Goal: Information Seeking & Learning: Learn about a topic

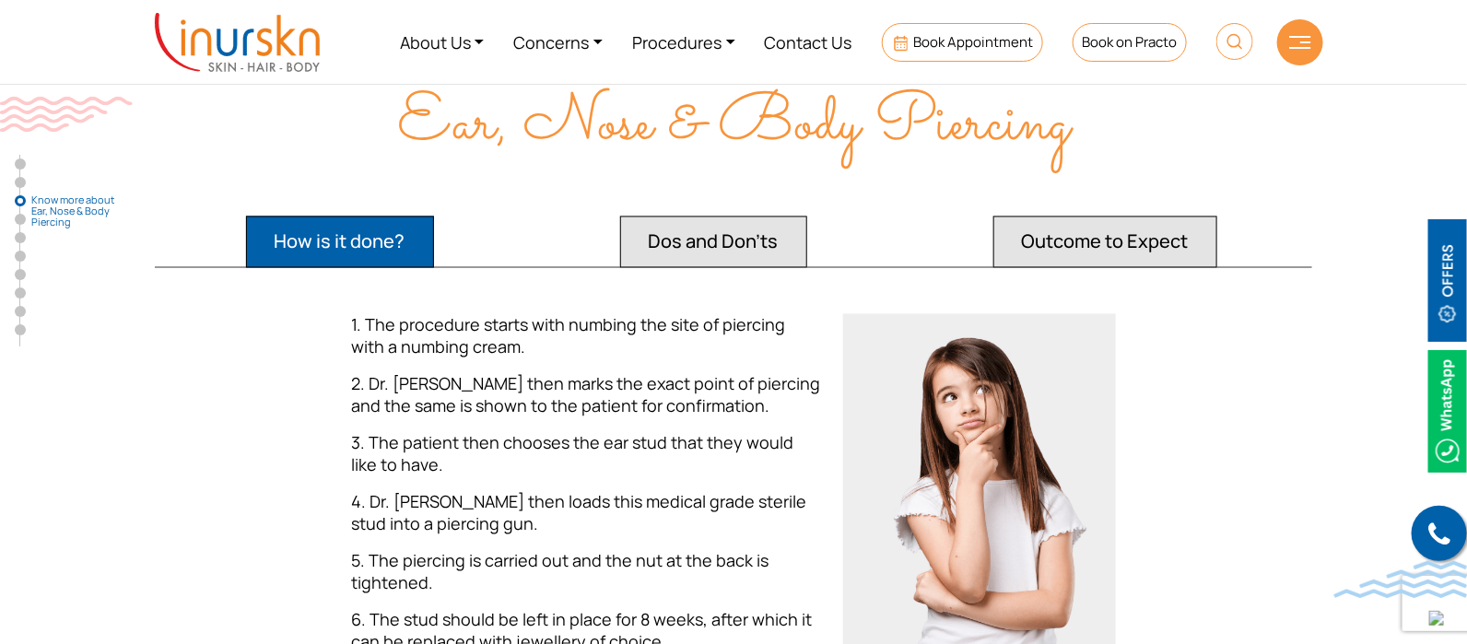
scroll to position [1382, 0]
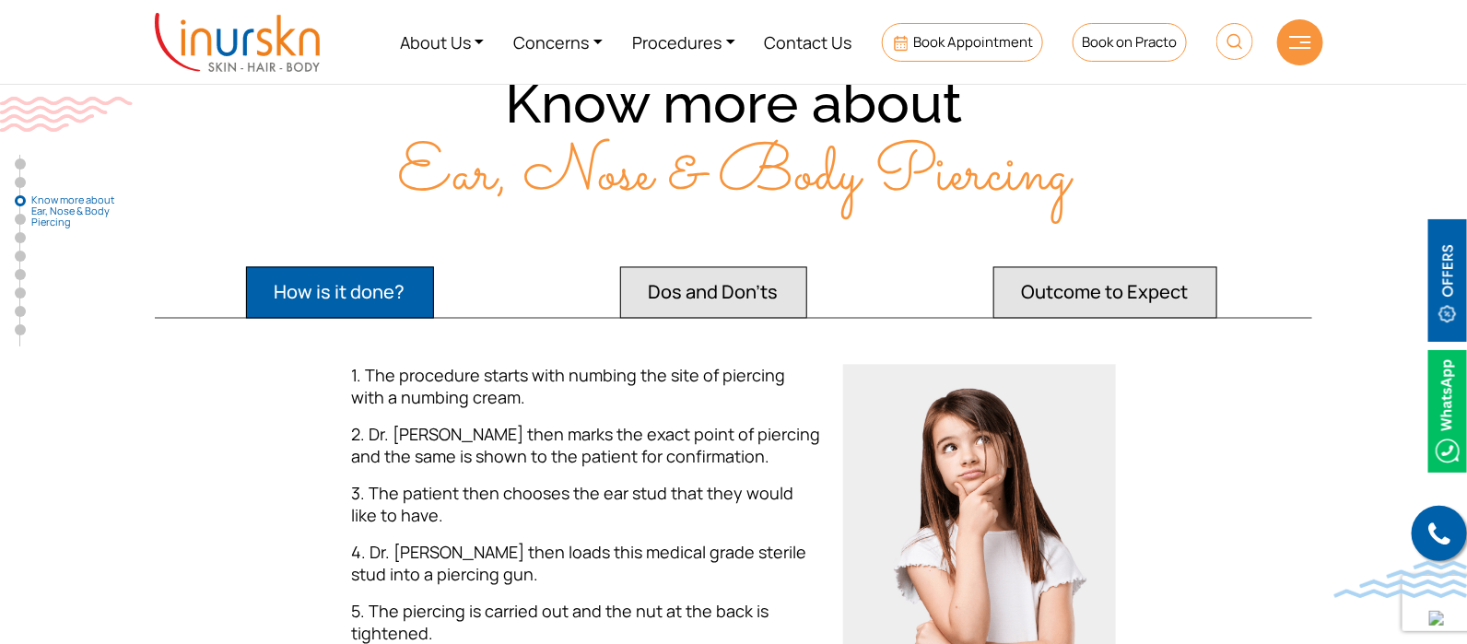
click at [758, 267] on button "Dos and Don'ts" at bounding box center [713, 293] width 187 height 52
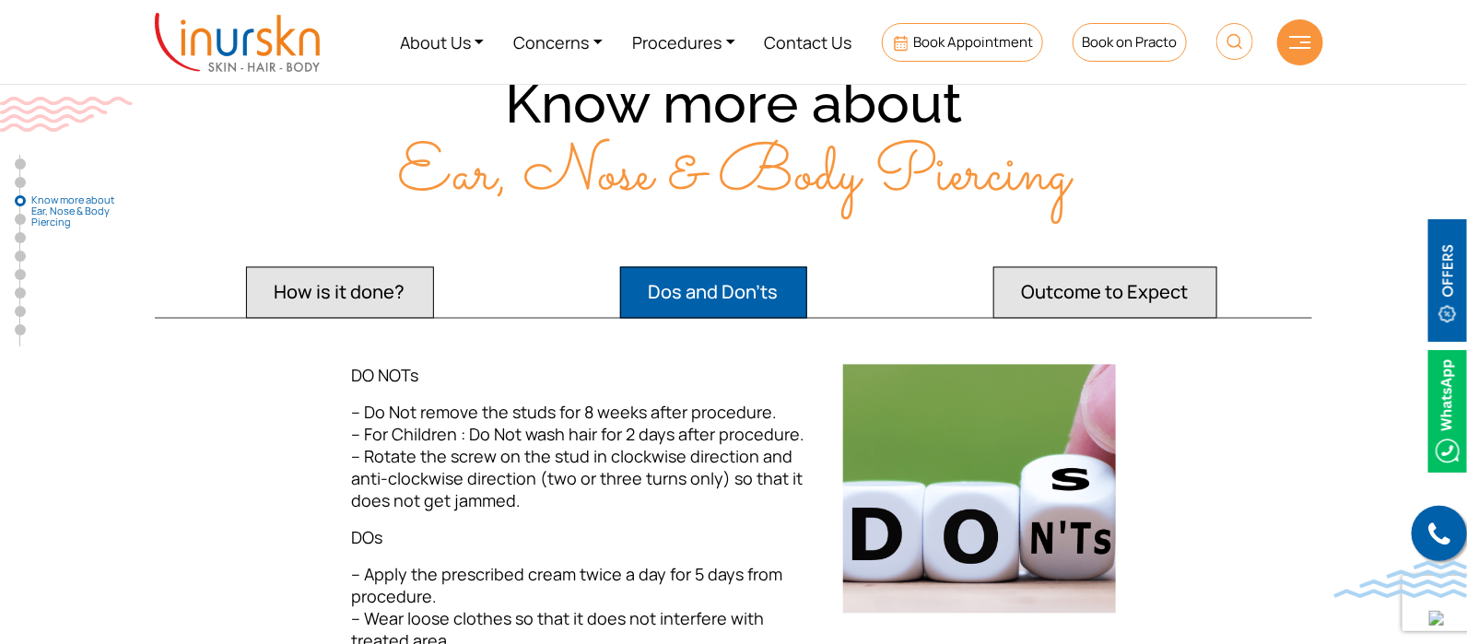
click at [1078, 267] on button "Outcome to Expect" at bounding box center [1105, 293] width 224 height 52
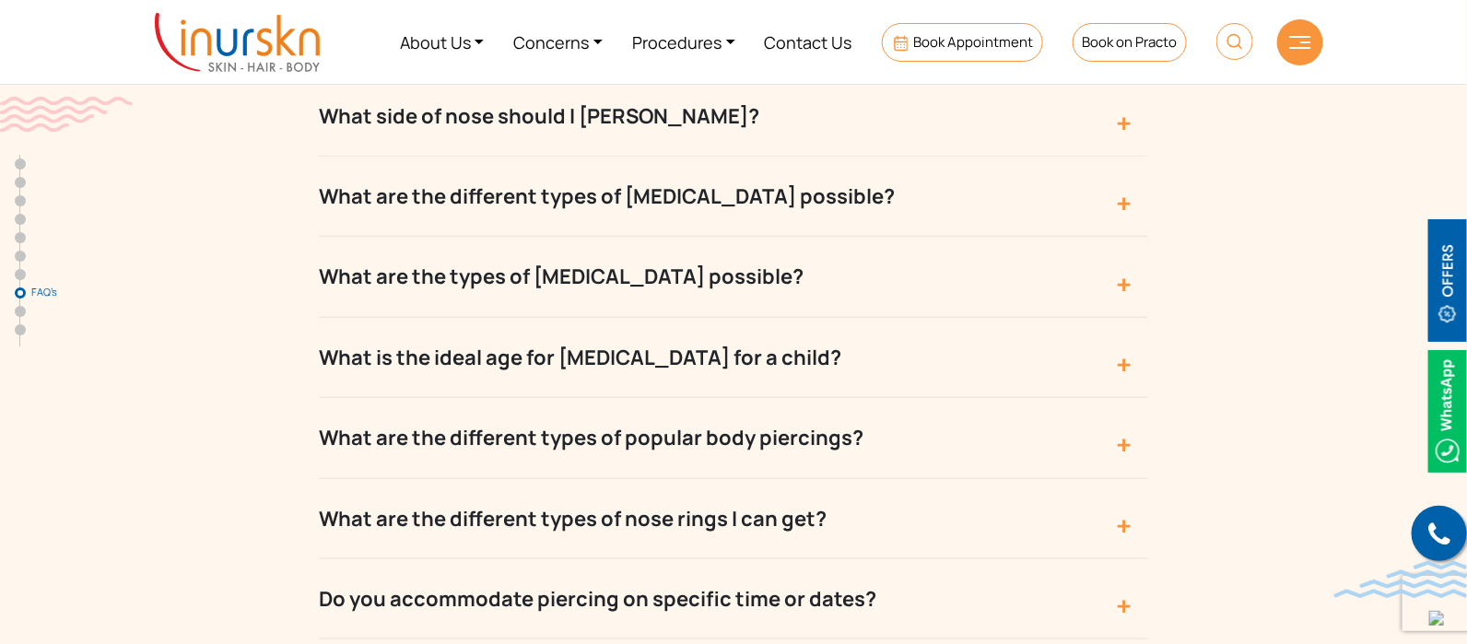
scroll to position [6111, 0]
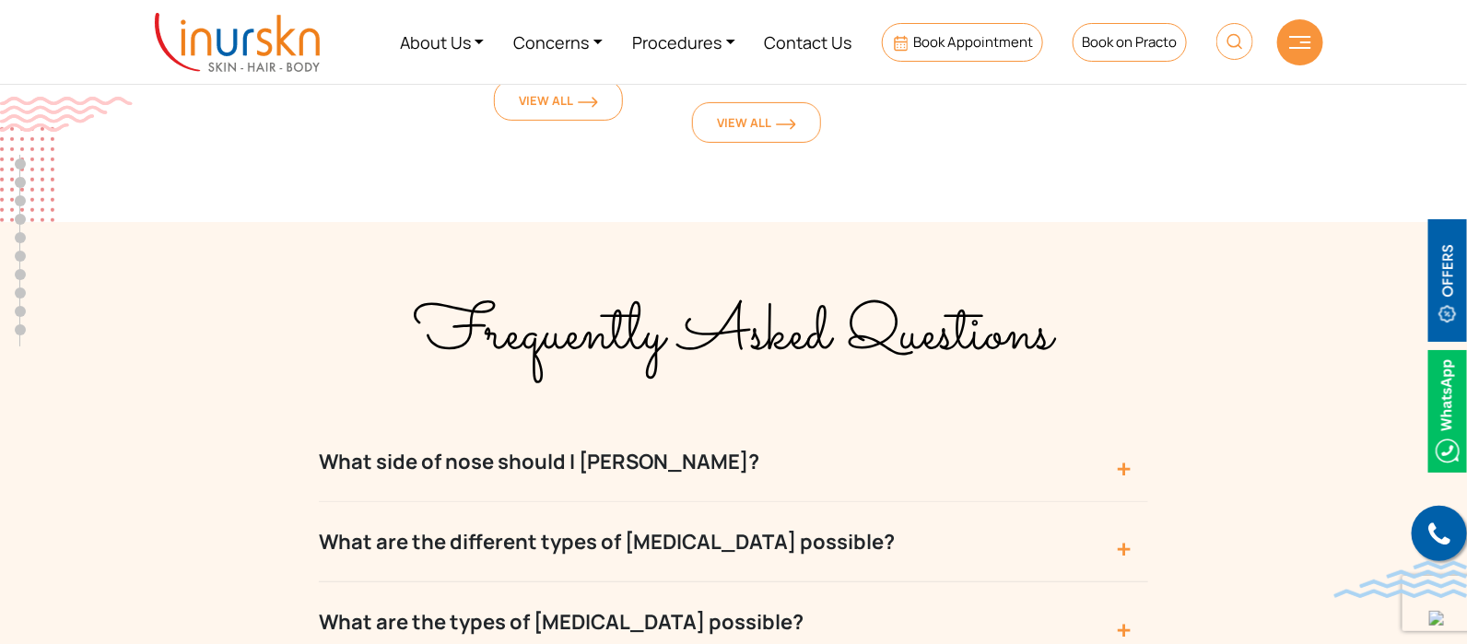
click at [779, 422] on button "What side of nose should I [PERSON_NAME]?" at bounding box center [733, 462] width 829 height 80
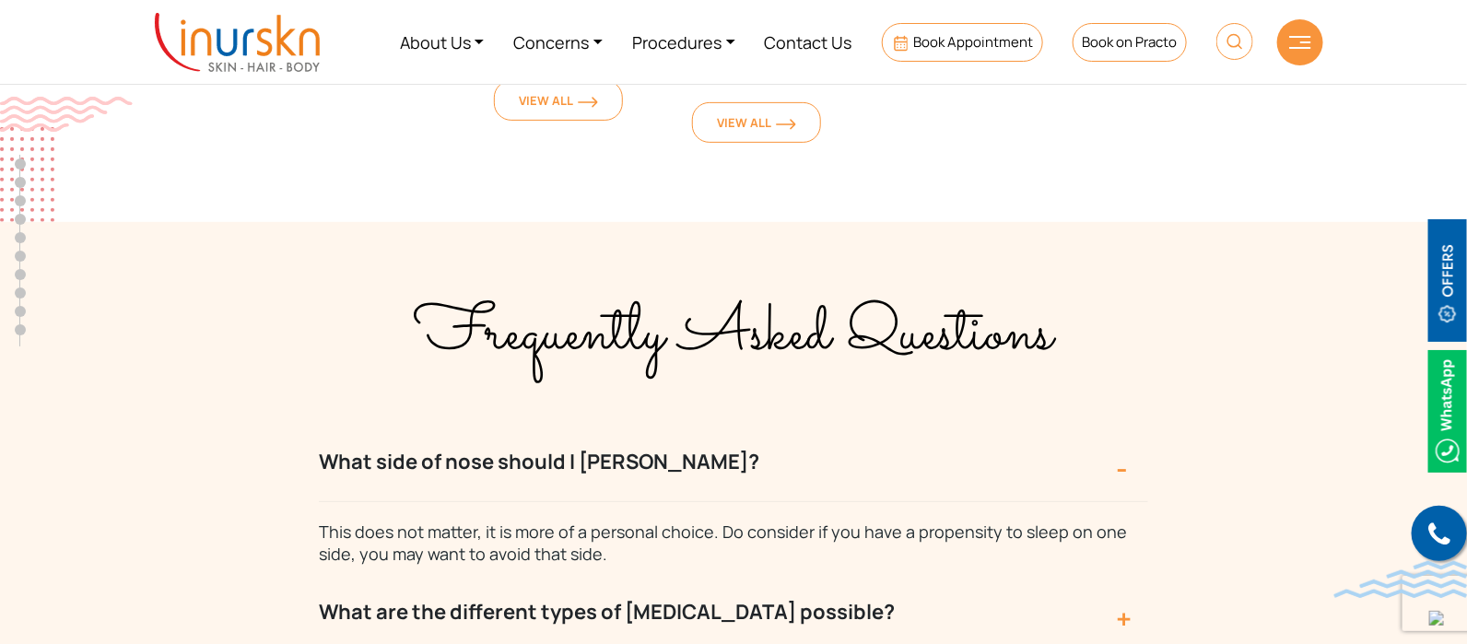
click at [719, 422] on button "What side of nose should I [PERSON_NAME]?" at bounding box center [733, 462] width 829 height 80
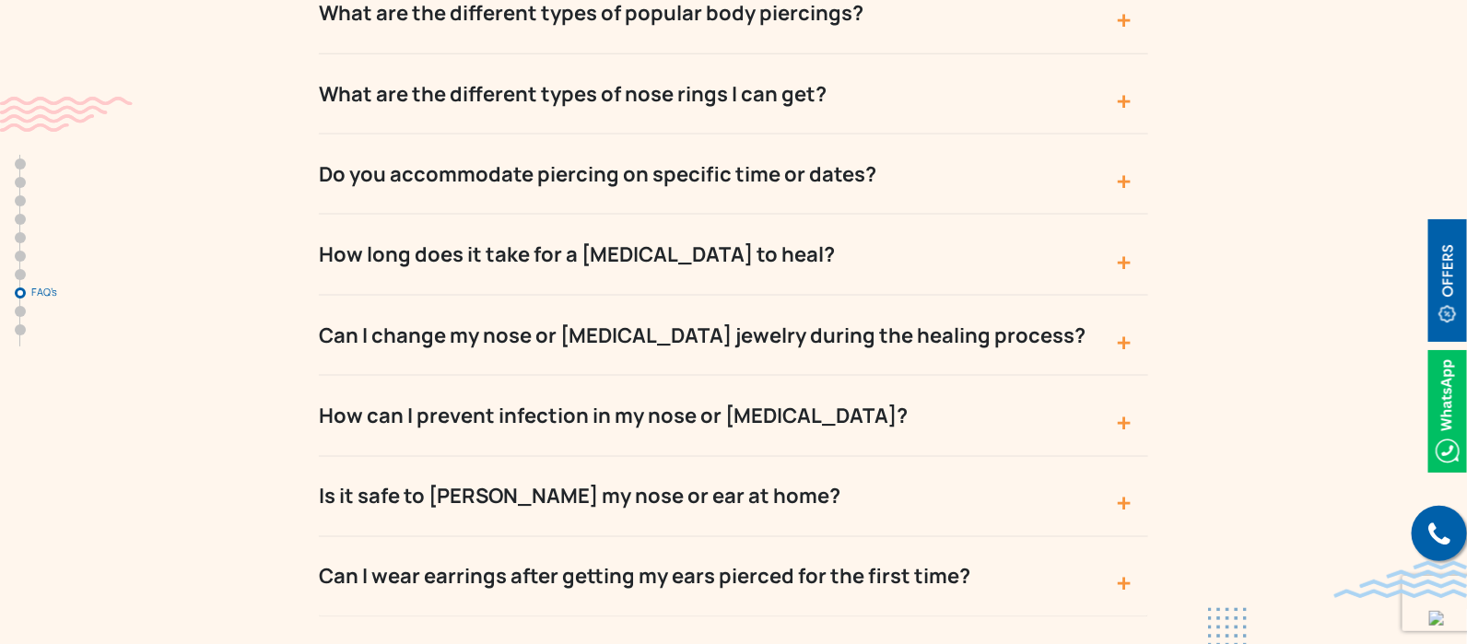
scroll to position [6917, 0]
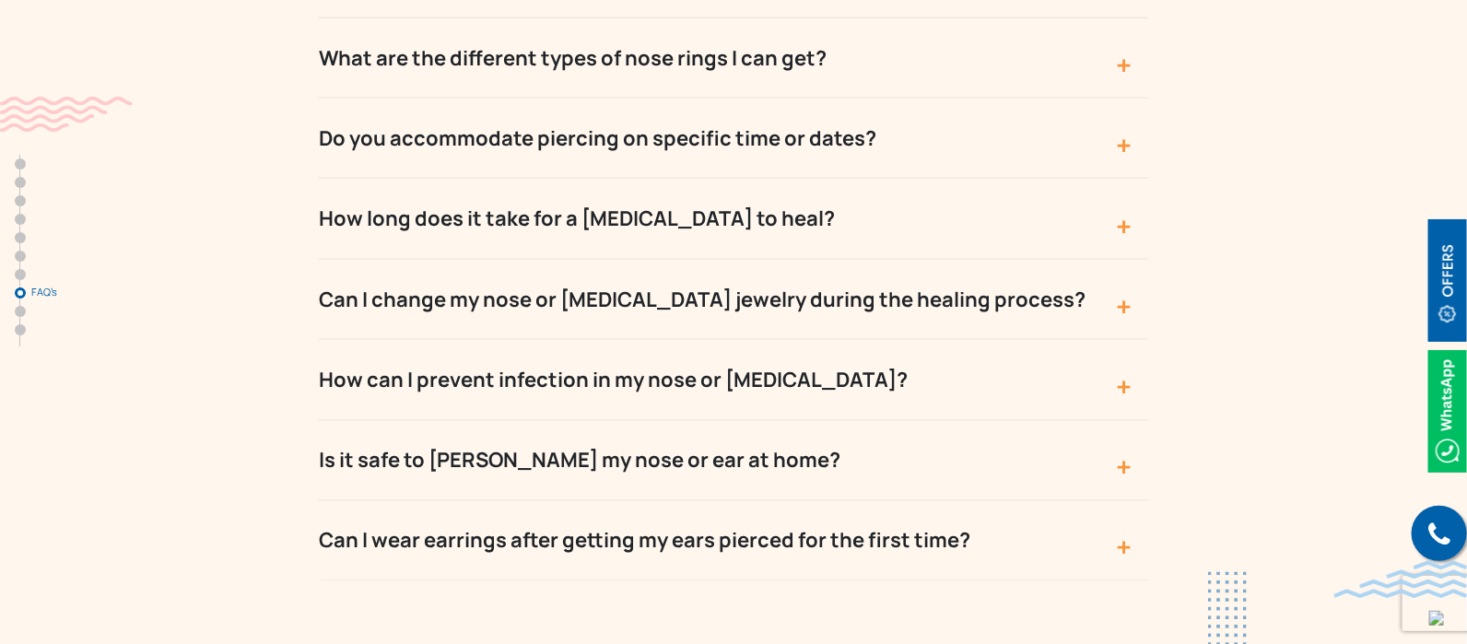
click at [736, 340] on button "How can I prevent infection in my nose or [MEDICAL_DATA]?" at bounding box center [733, 380] width 829 height 80
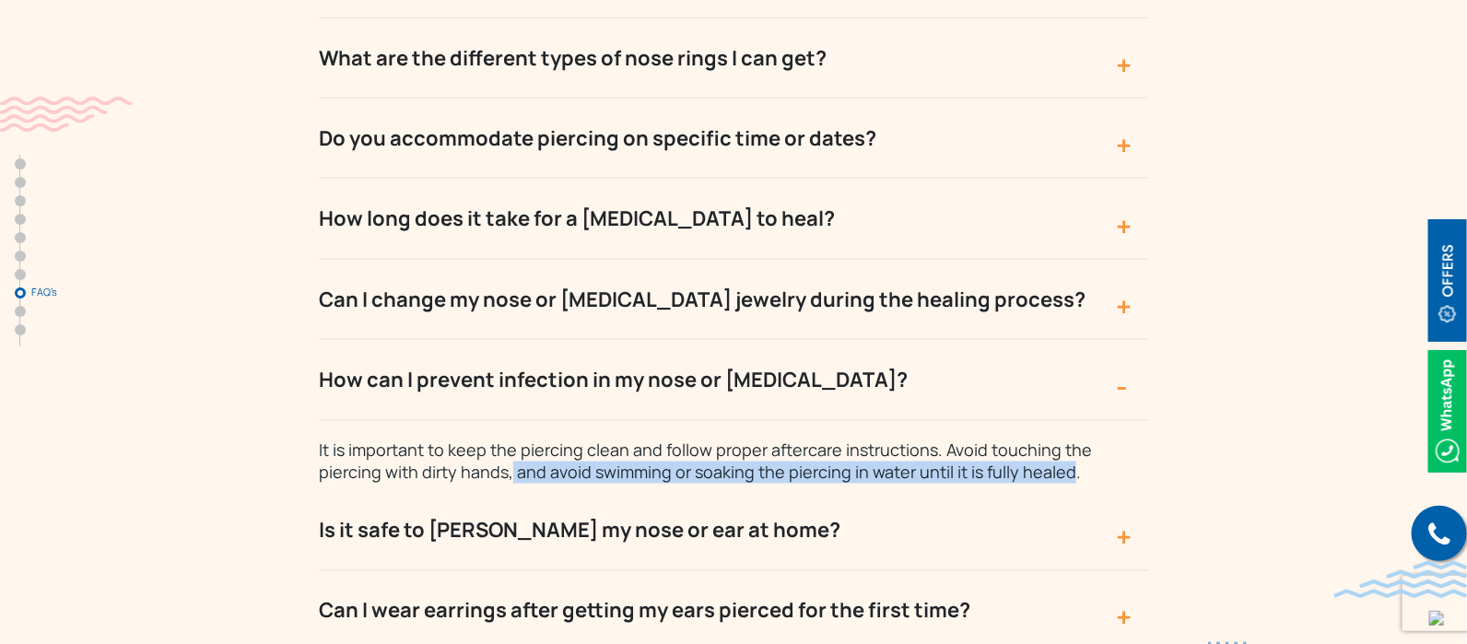
drag, startPoint x: 510, startPoint y: 368, endPoint x: 1061, endPoint y: 367, distance: 550.9
click at [1061, 439] on span "It is important to keep the piercing clean and follow proper aftercare instruct…" at bounding box center [705, 461] width 773 height 44
copy span "and avoid swimming or soaking the piercing in water until it is fully healed"
click at [839, 571] on button "Can I wear earrings after getting my ears pierced for the first time?" at bounding box center [733, 611] width 829 height 80
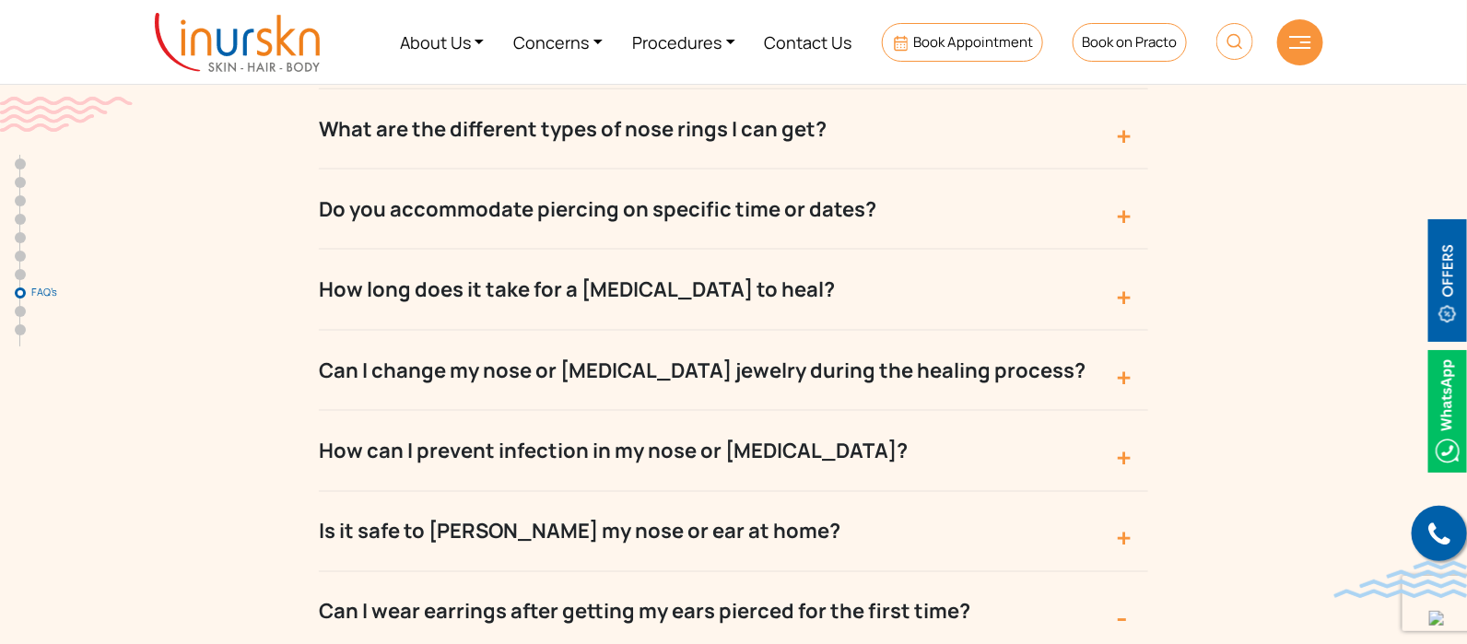
scroll to position [6845, 0]
click at [791, 332] on button "Can I change my nose or [MEDICAL_DATA] jewelry during the healing process?" at bounding box center [733, 372] width 829 height 80
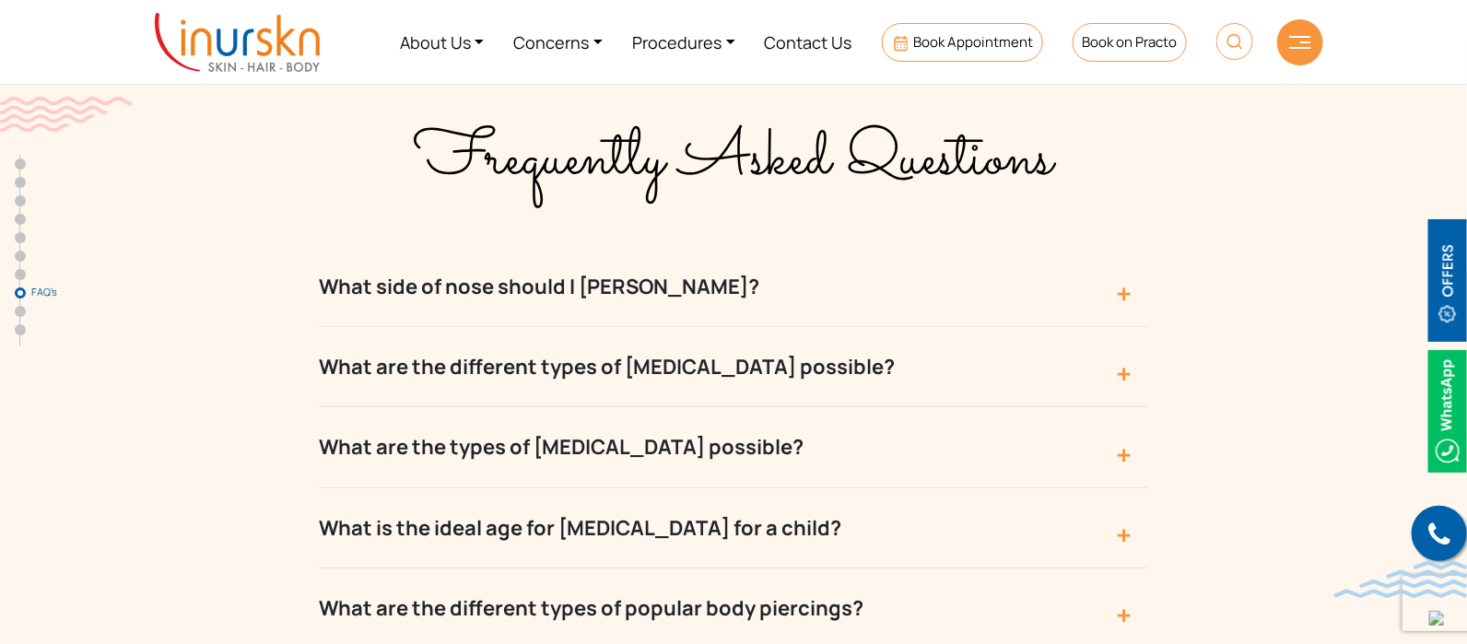
scroll to position [6219, 0]
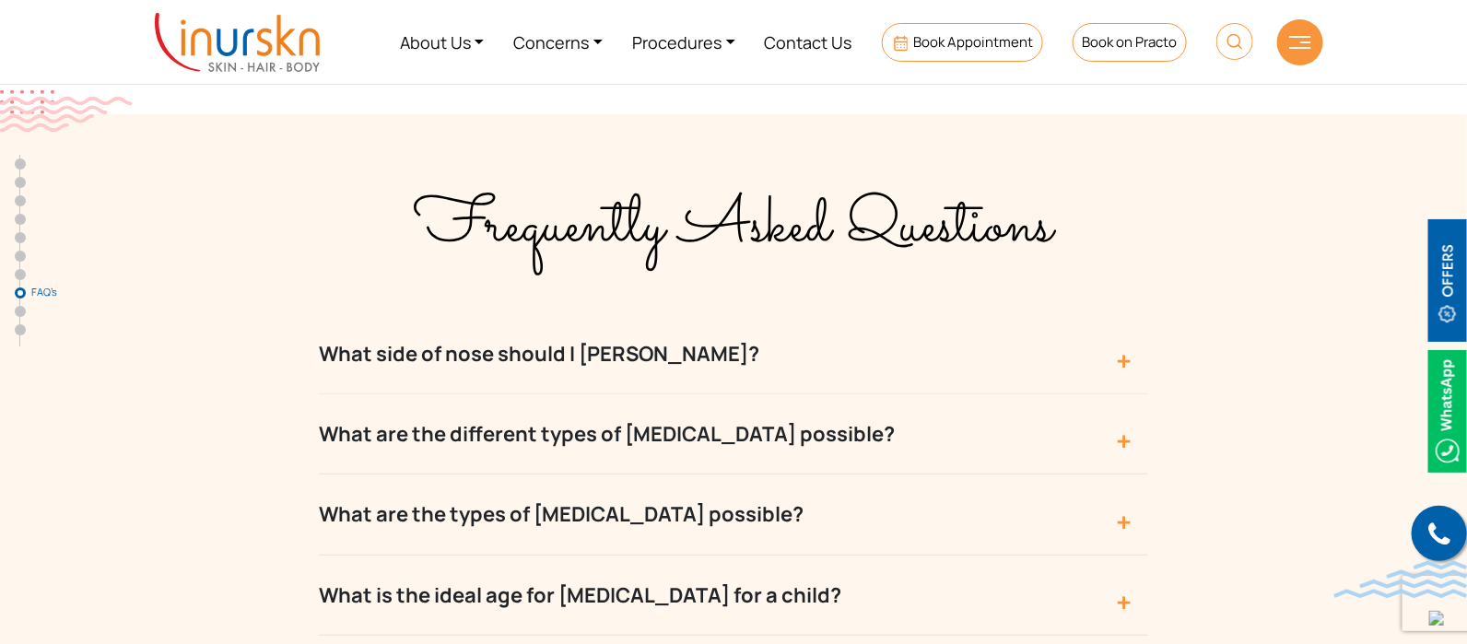
click at [715, 394] on button "What are the different types of [MEDICAL_DATA] possible?" at bounding box center [733, 434] width 829 height 80
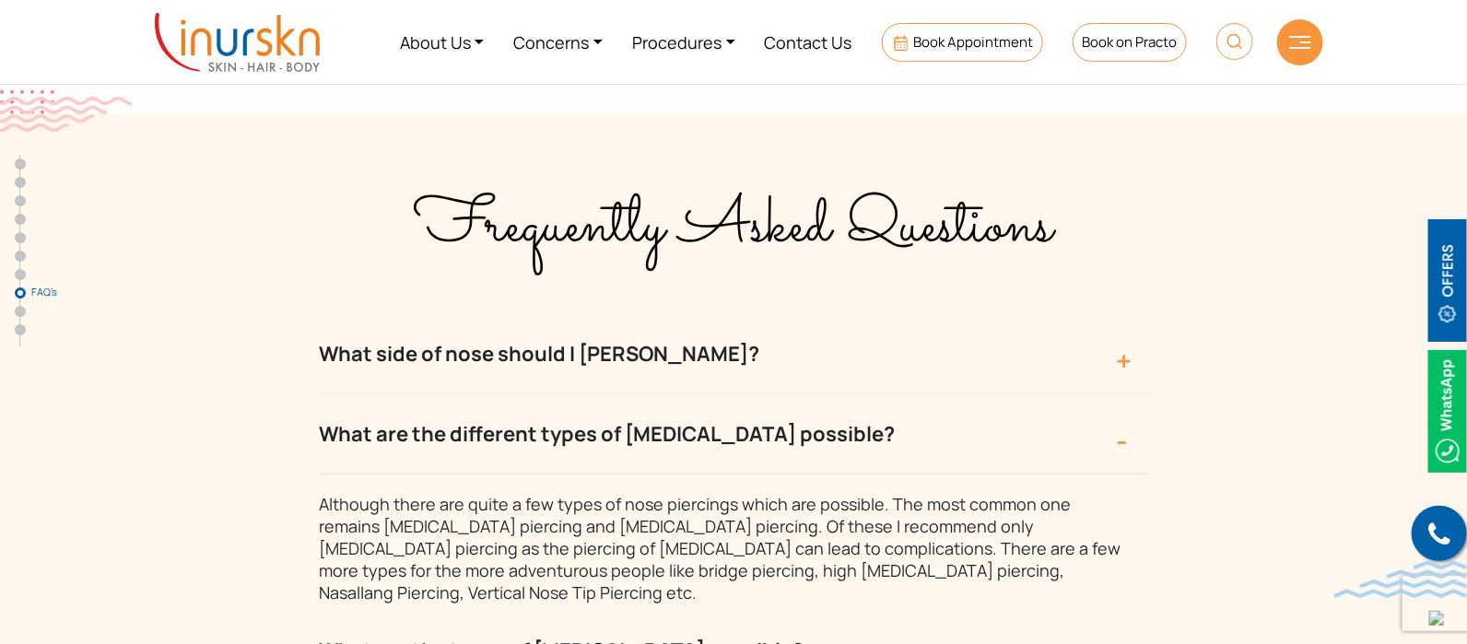
click at [715, 394] on button "What are the different types of [MEDICAL_DATA] possible?" at bounding box center [733, 434] width 829 height 80
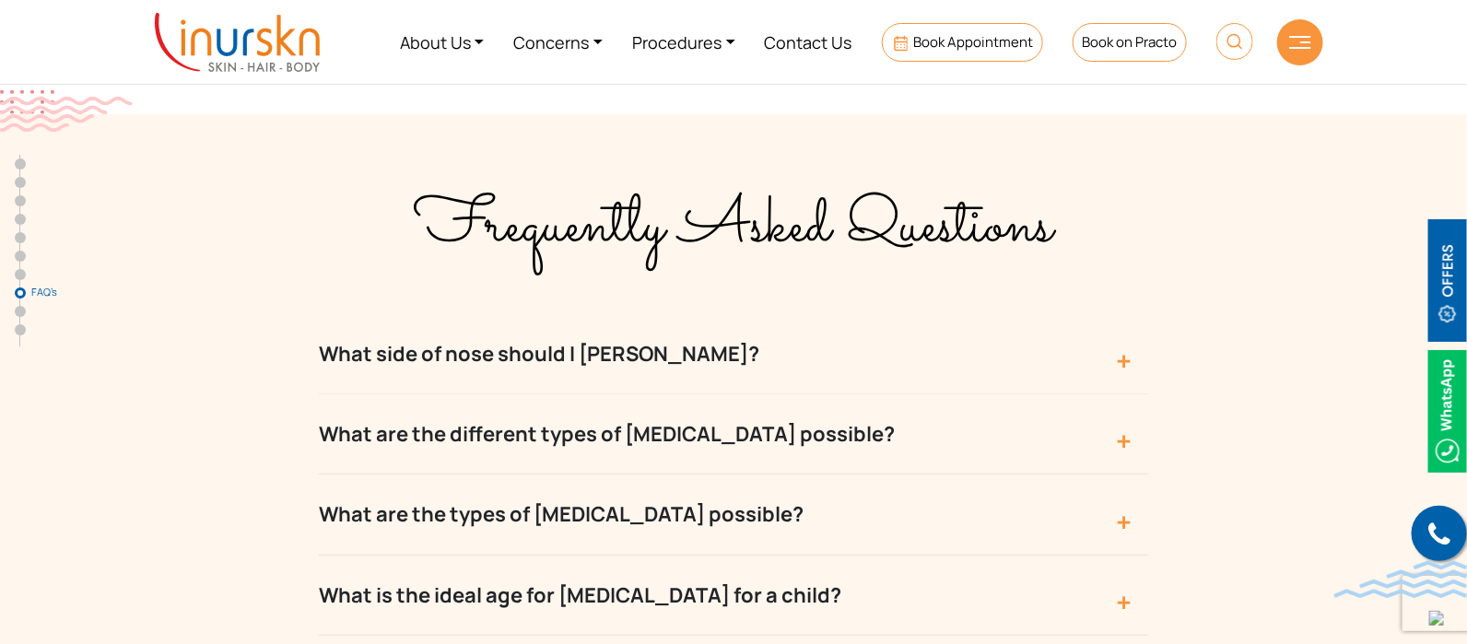
click at [704, 474] on button "What are the types of [MEDICAL_DATA] possible?" at bounding box center [733, 514] width 829 height 80
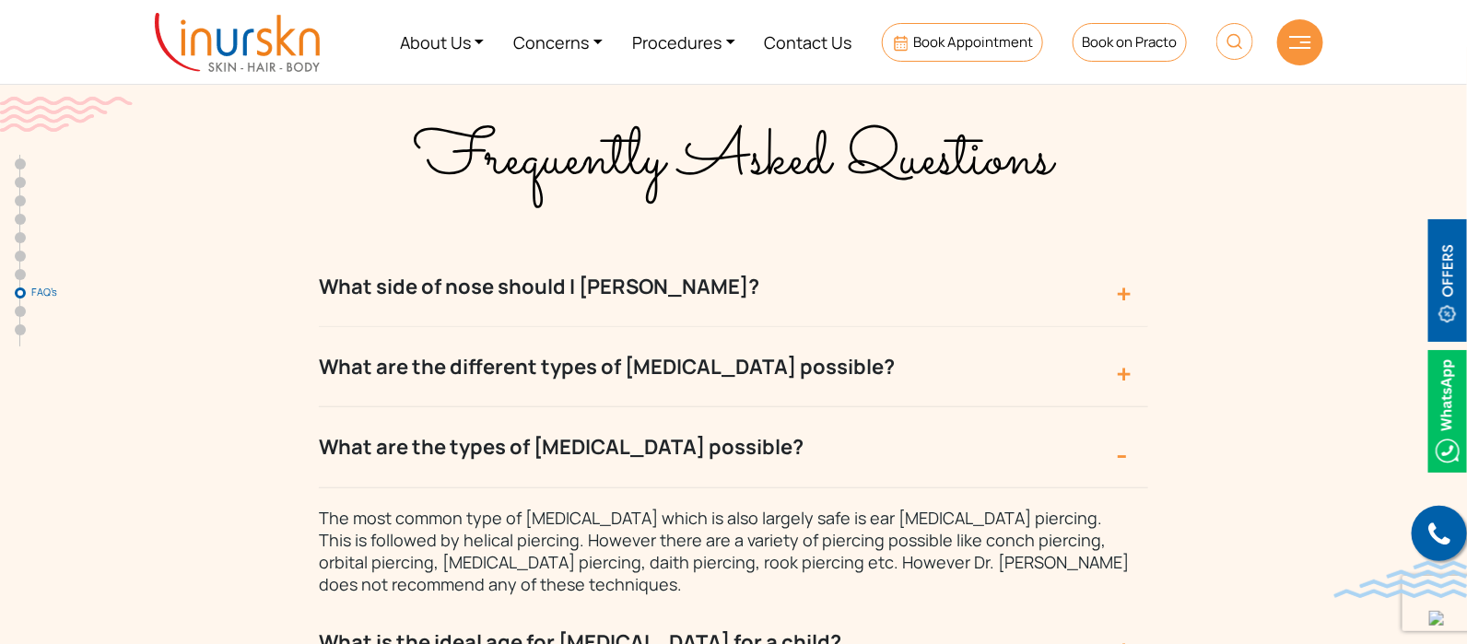
scroll to position [6334, 0]
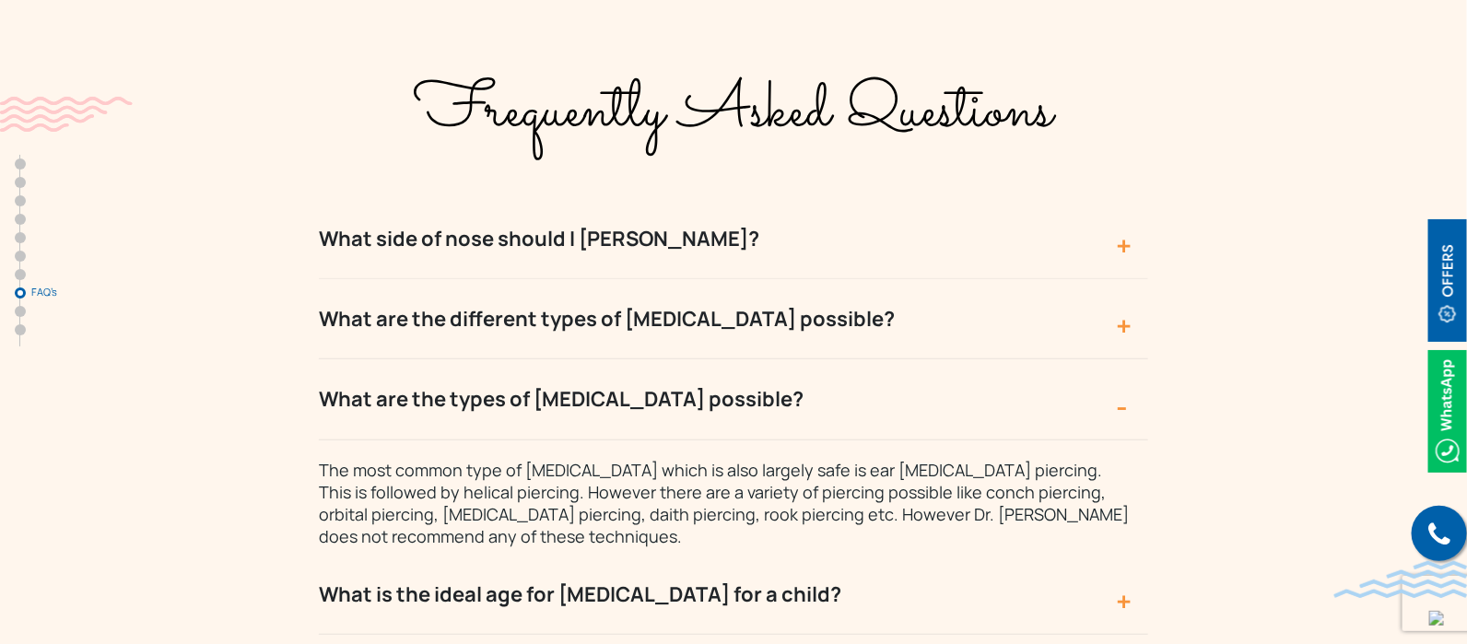
drag, startPoint x: 780, startPoint y: 297, endPoint x: 294, endPoint y: 285, distance: 486.5
drag, startPoint x: 298, startPoint y: 286, endPoint x: 821, endPoint y: 298, distance: 522.4
copy button "What are the types of [MEDICAL_DATA] possible?"
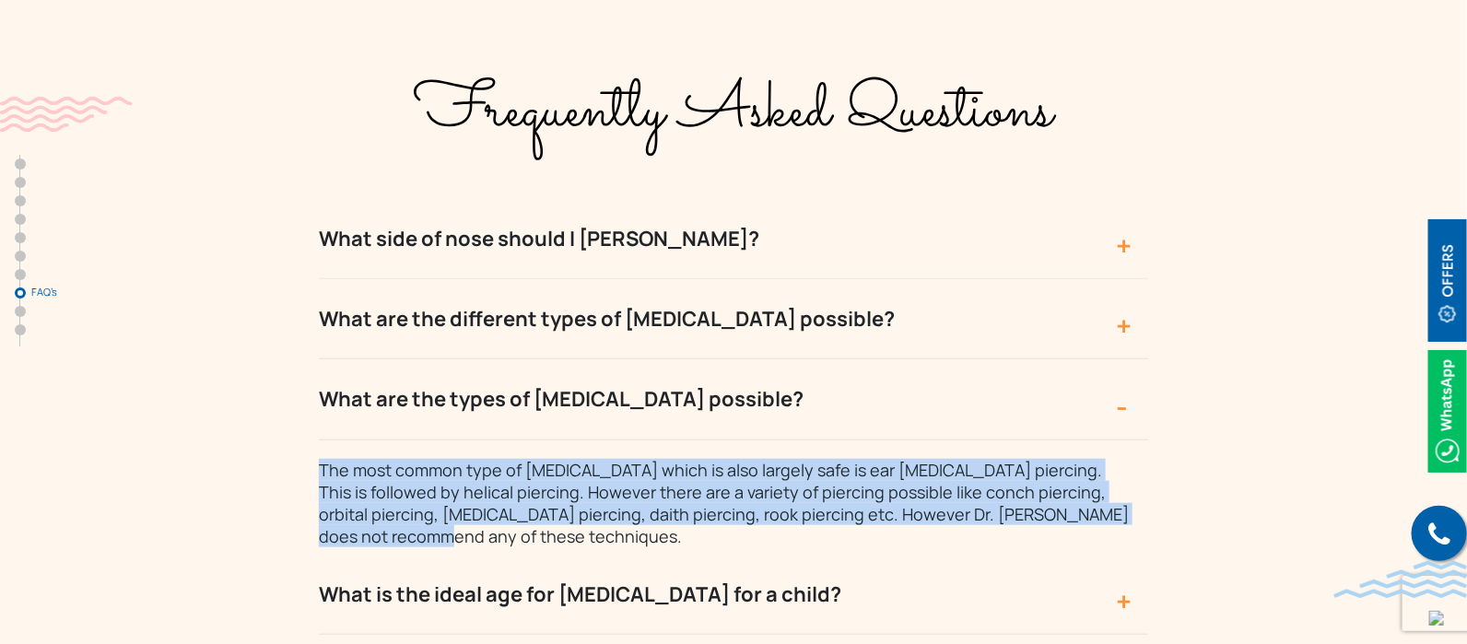
drag, startPoint x: 1142, startPoint y: 407, endPoint x: 249, endPoint y: 368, distance: 894.4
copy span "The most common type of [MEDICAL_DATA] which is also largely safe is ear [MEDIC…"
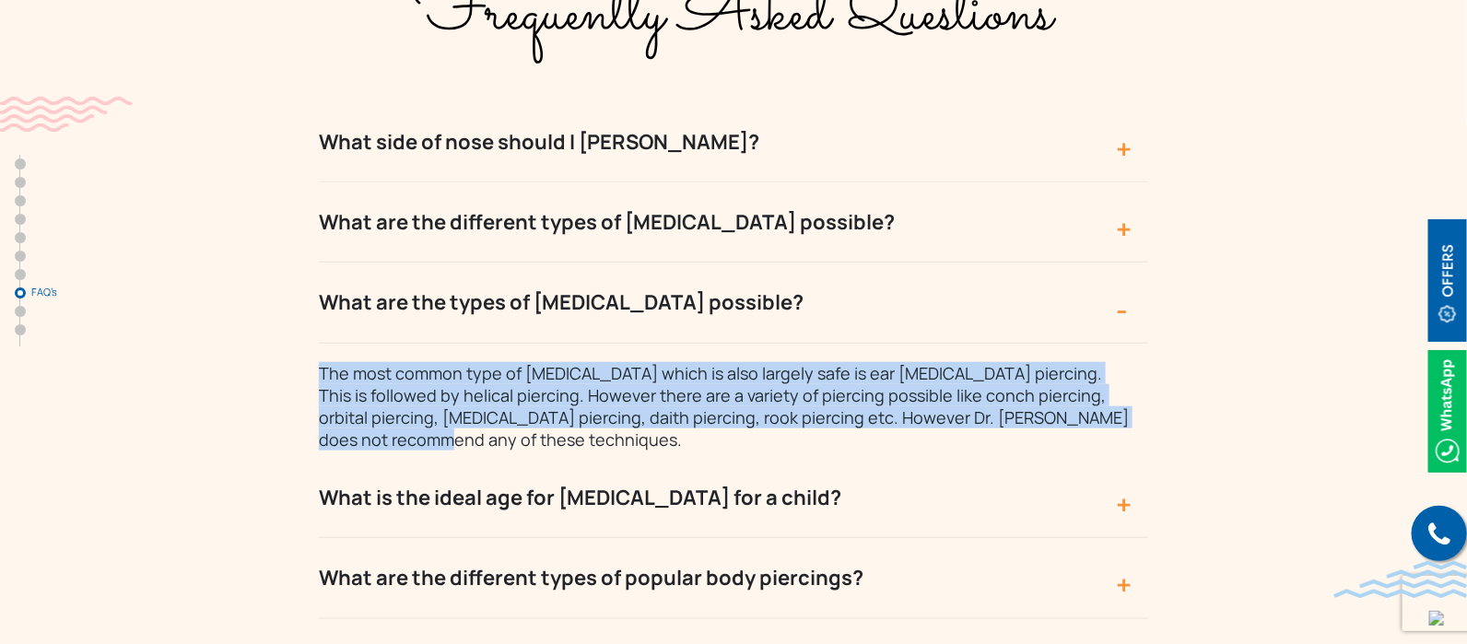
scroll to position [6564, 0]
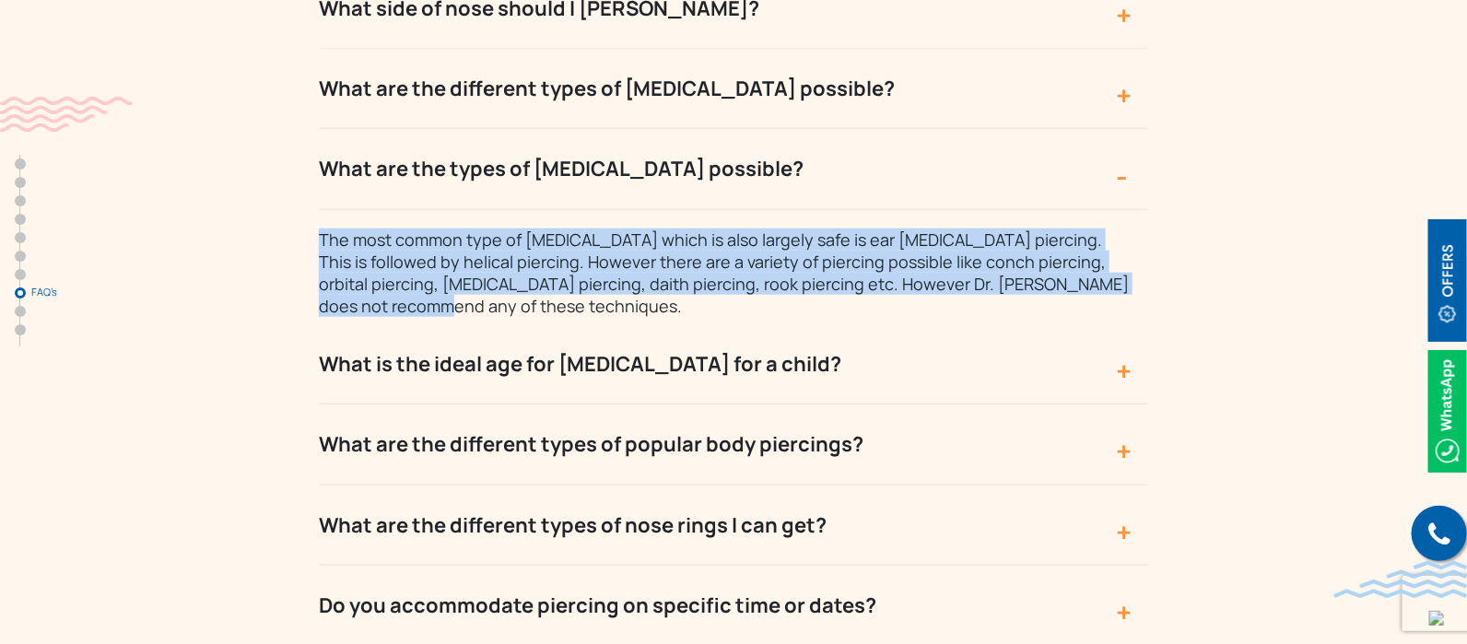
click at [811, 324] on button "What is the ideal age for [MEDICAL_DATA] for a child?" at bounding box center [733, 364] width 829 height 80
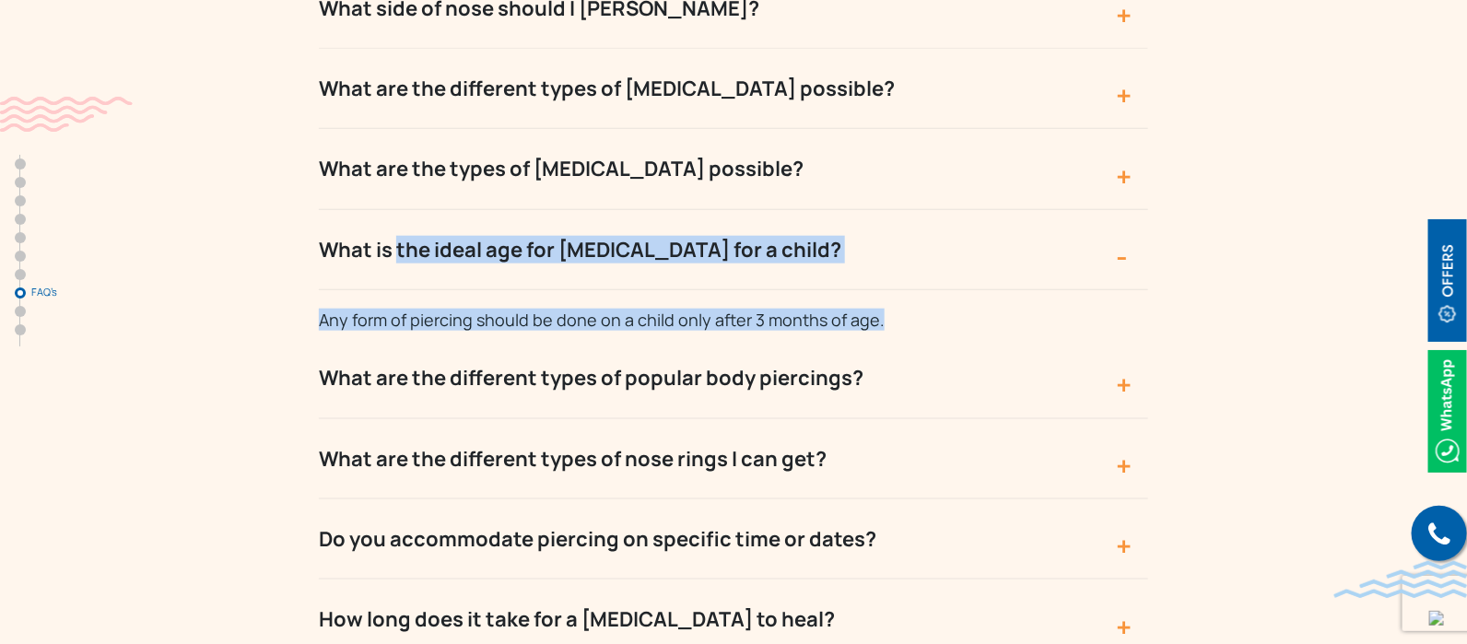
drag, startPoint x: 907, startPoint y: 217, endPoint x: 253, endPoint y: 151, distance: 657.4
click at [253, 151] on div "Frequently Asked Questions What side of nose should I [PERSON_NAME]? This does …" at bounding box center [733, 398] width 1179 height 1167
copy div "What is the ideal age for [MEDICAL_DATA] for a child? Any form of piercing shou…"
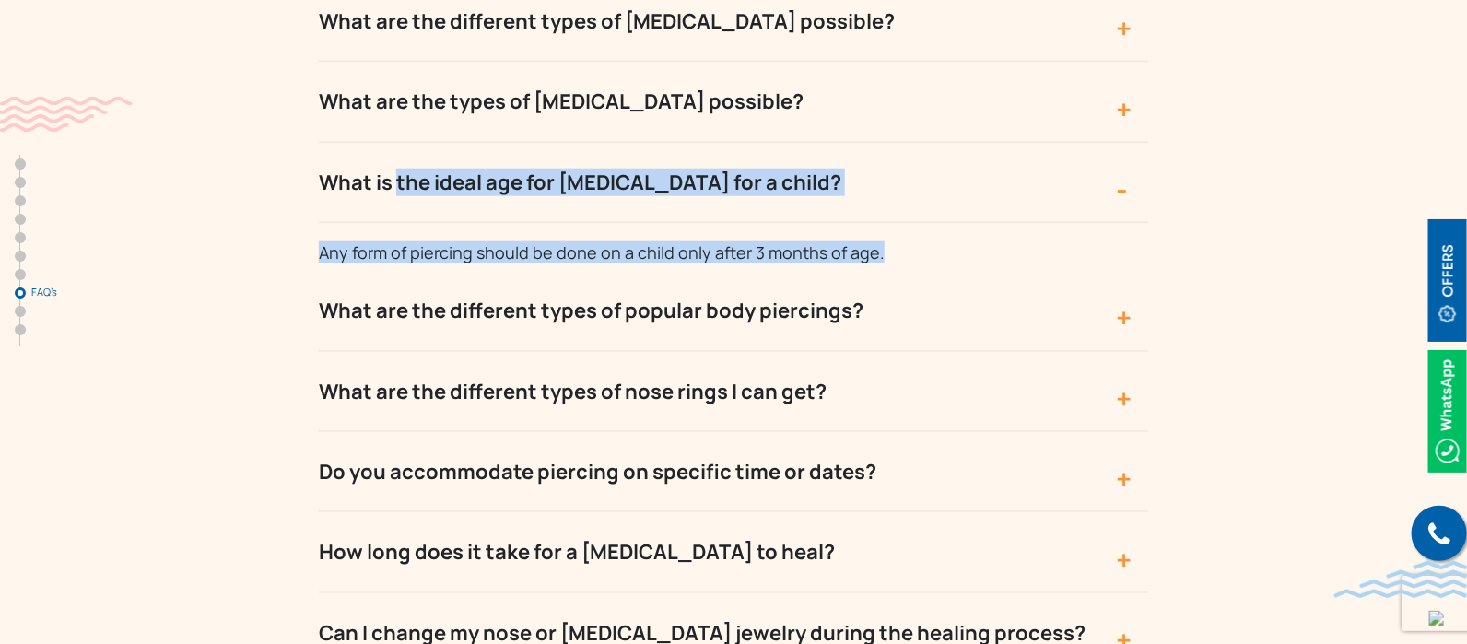
scroll to position [6680, 0]
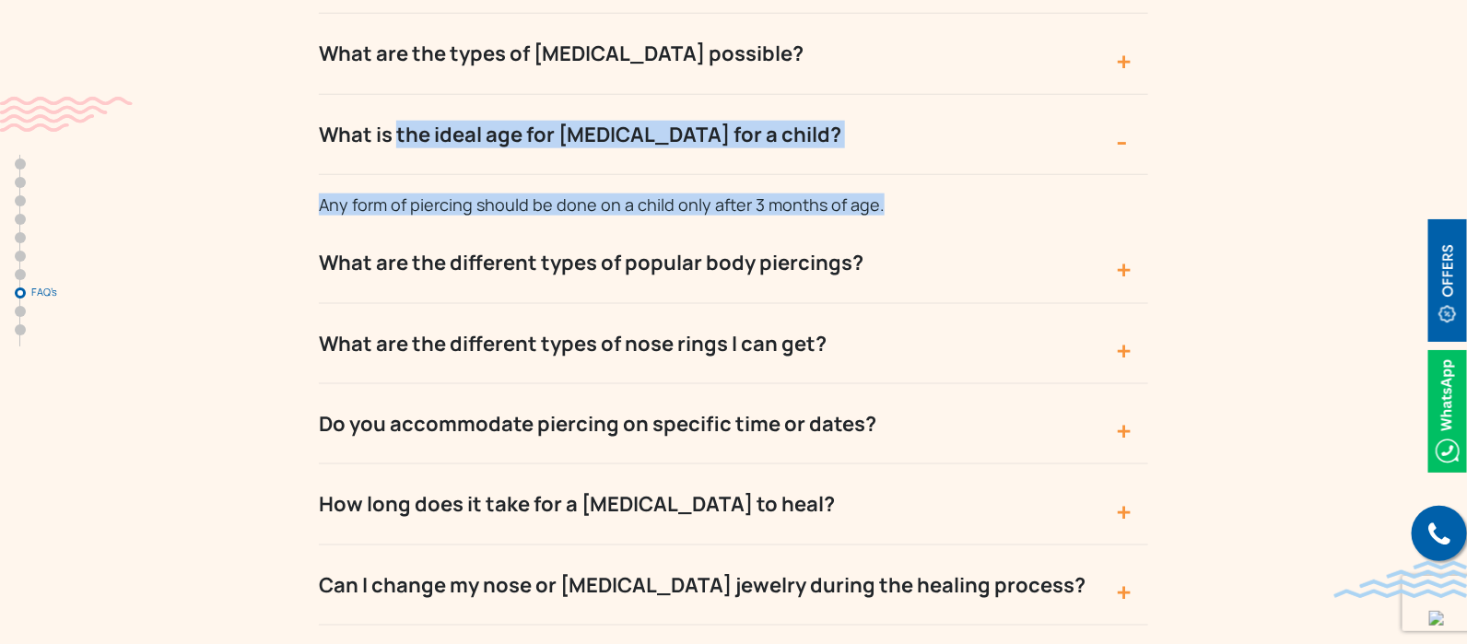
click at [828, 384] on button "Do you accommodate piercing on specific time or dates?" at bounding box center [733, 424] width 829 height 80
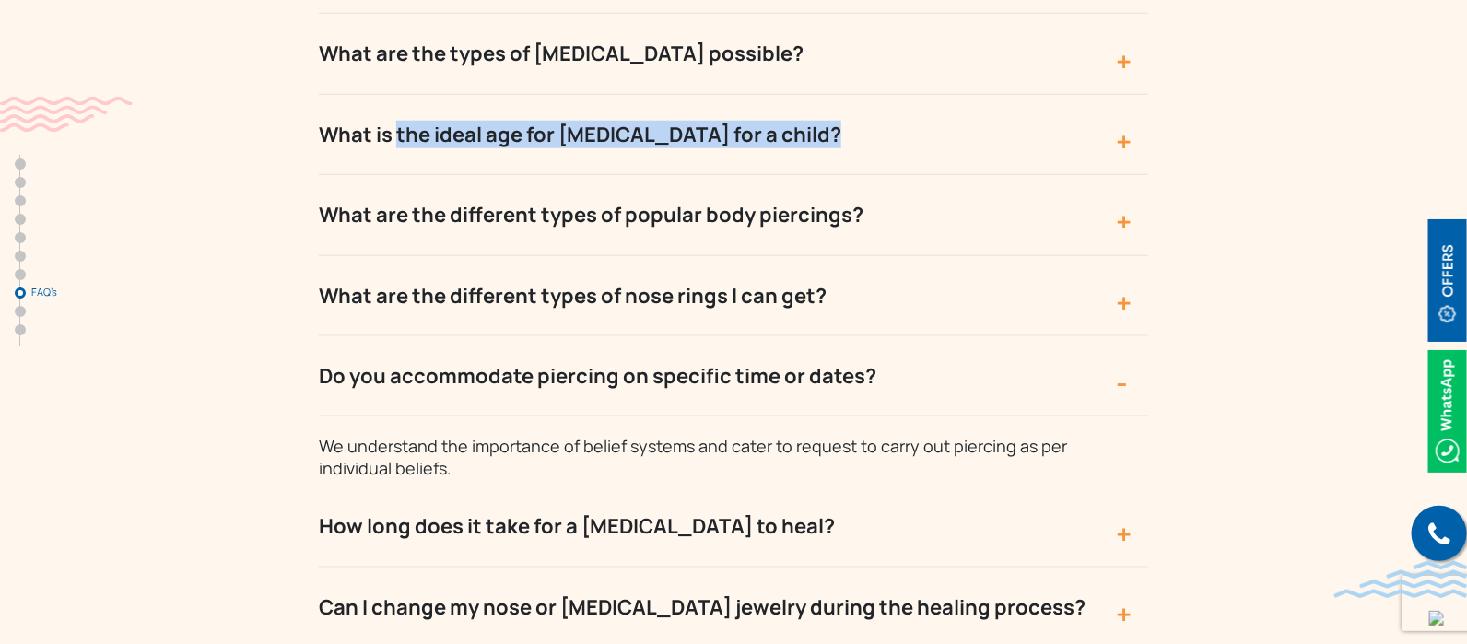
click at [835, 336] on button "Do you accommodate piercing on specific time or dates?" at bounding box center [733, 376] width 829 height 80
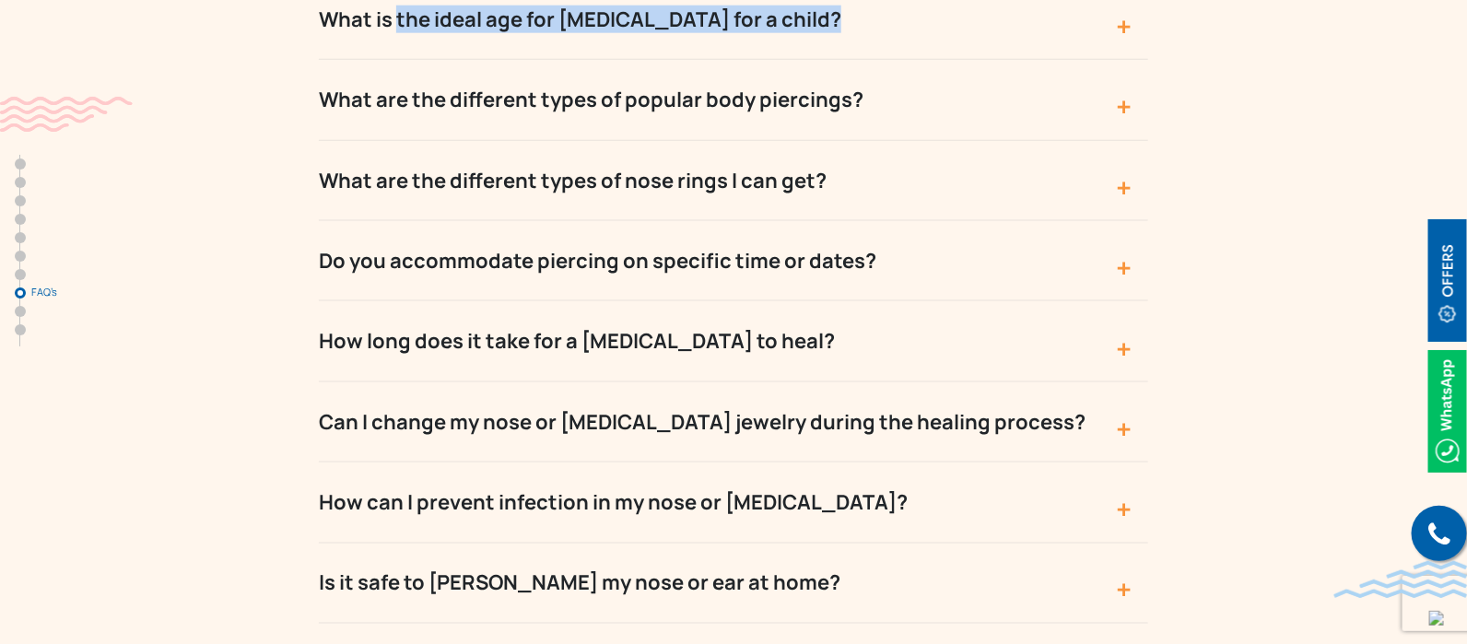
scroll to position [6910, 0]
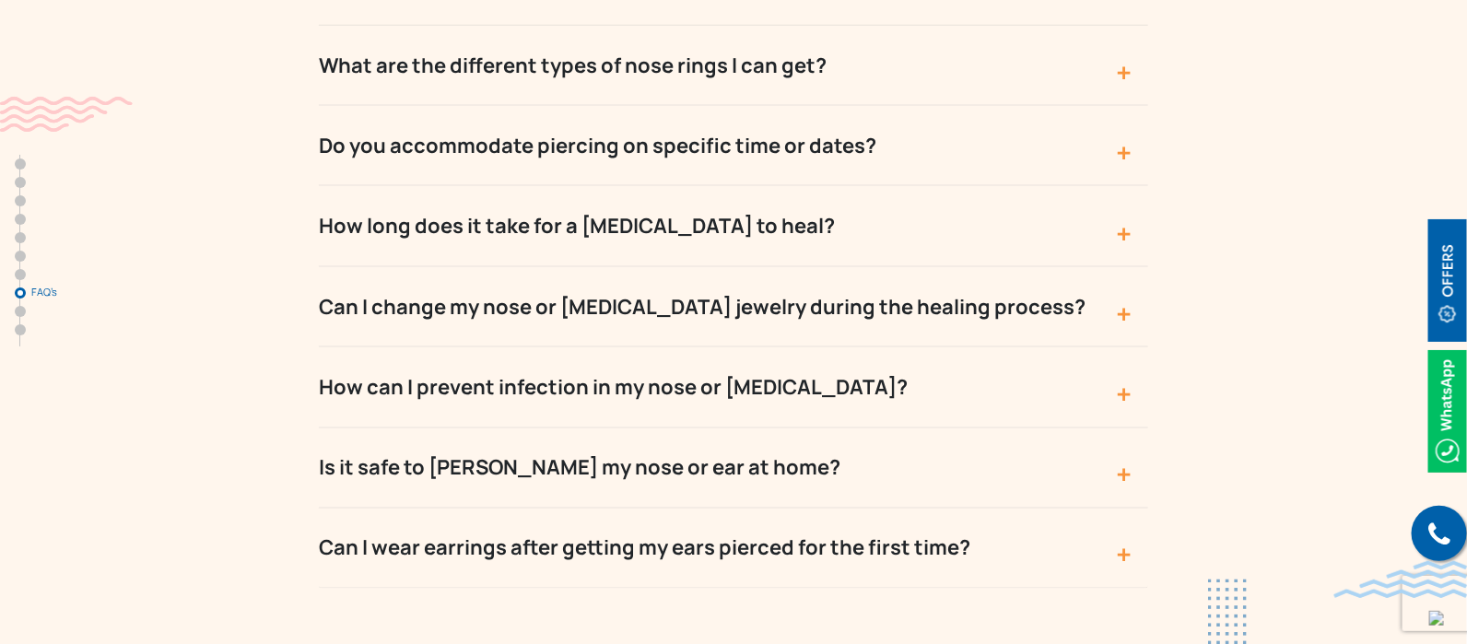
click at [599, 508] on button "Can I wear earrings after getting my ears pierced for the first time?" at bounding box center [733, 548] width 829 height 80
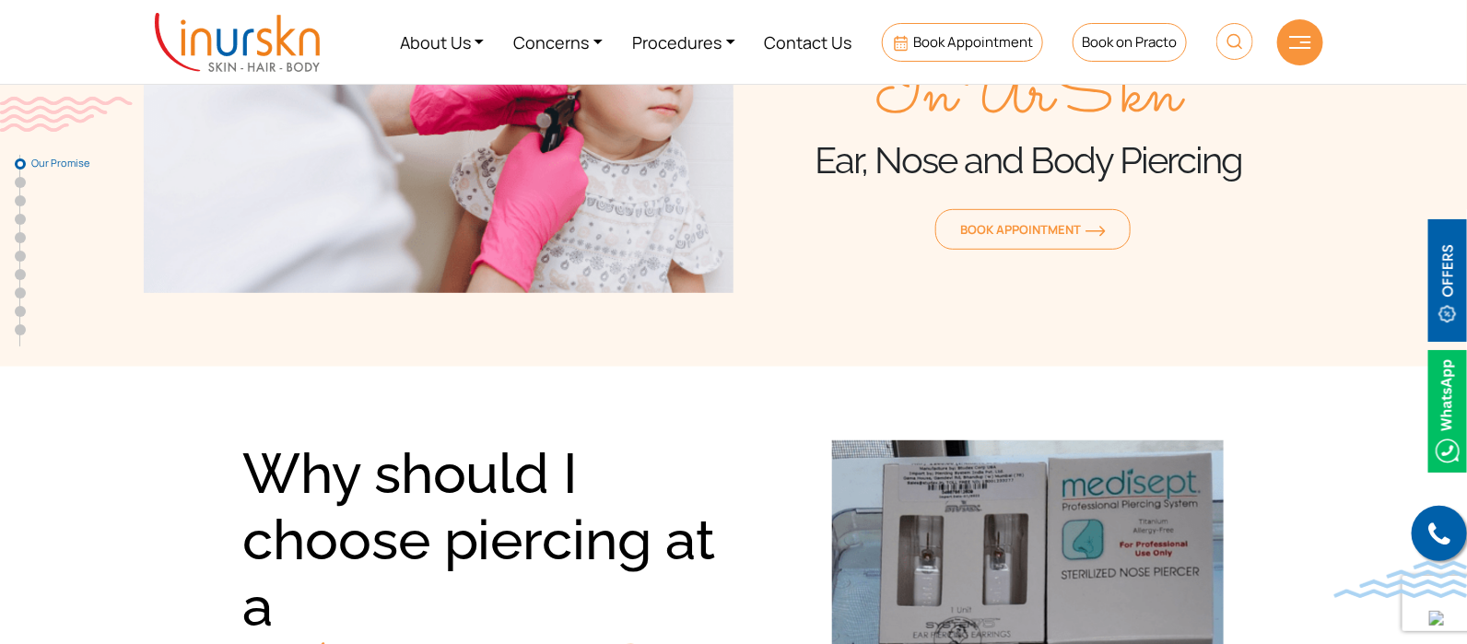
scroll to position [0, 0]
